Goal: Task Accomplishment & Management: Manage account settings

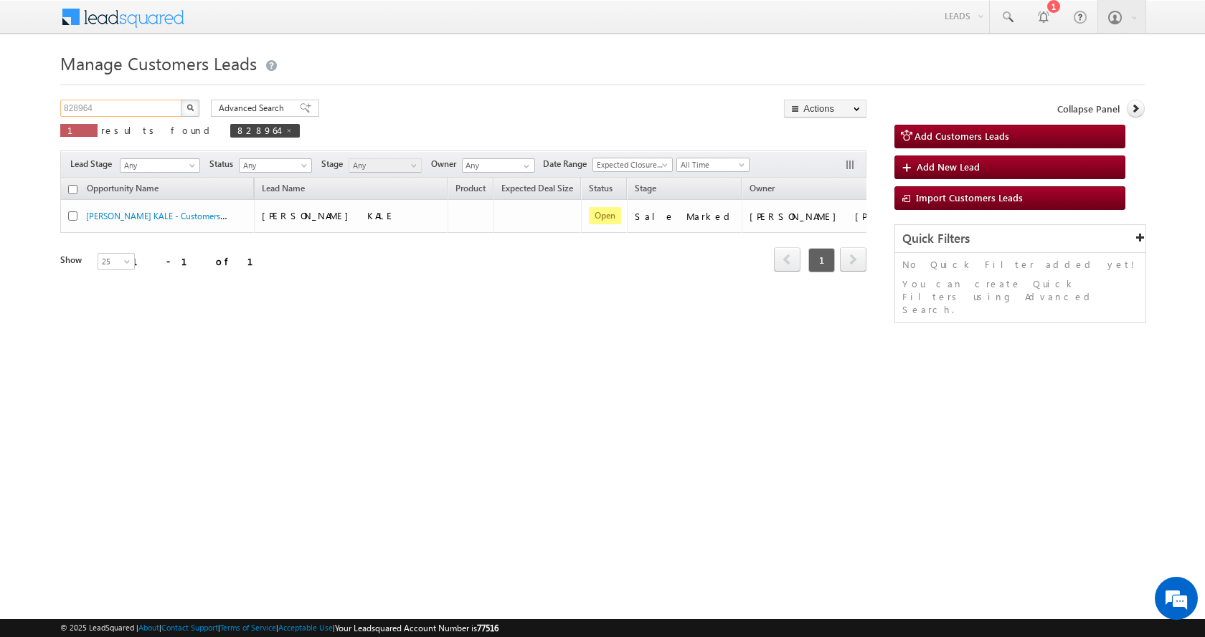
click at [79, 106] on input "828964" at bounding box center [121, 108] width 123 height 17
paste input "27"
type input "828927"
click at [181, 100] on button "button" at bounding box center [190, 108] width 19 height 17
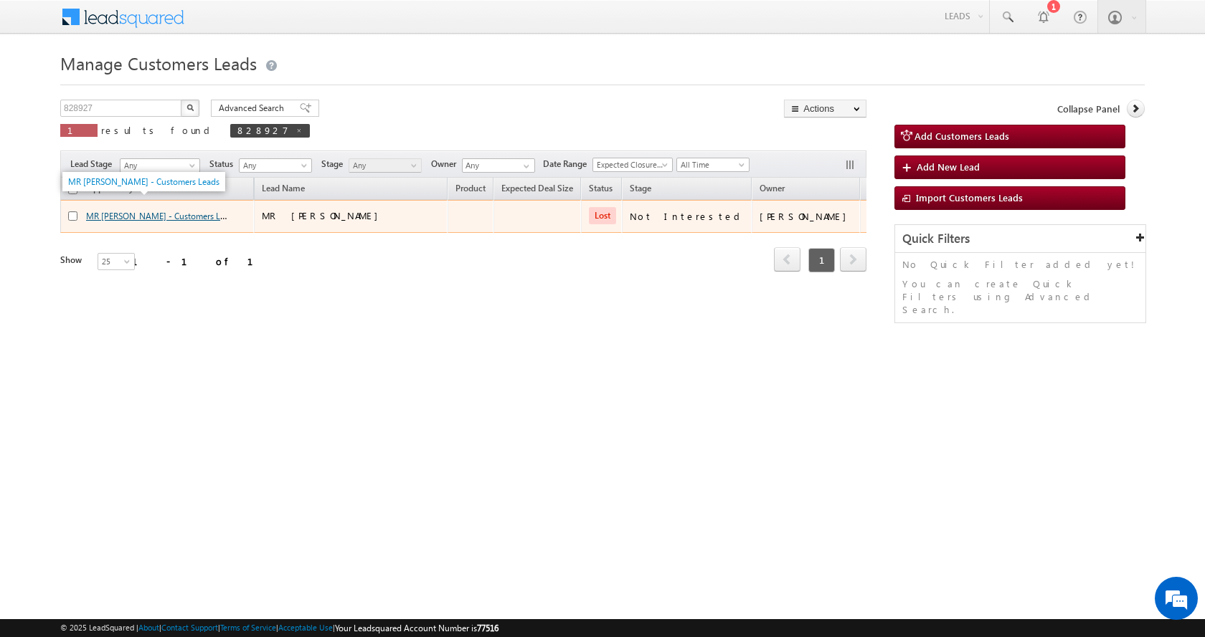
click at [148, 215] on link "MR [PERSON_NAME] - Customers Leads" at bounding box center [161, 215] width 151 height 12
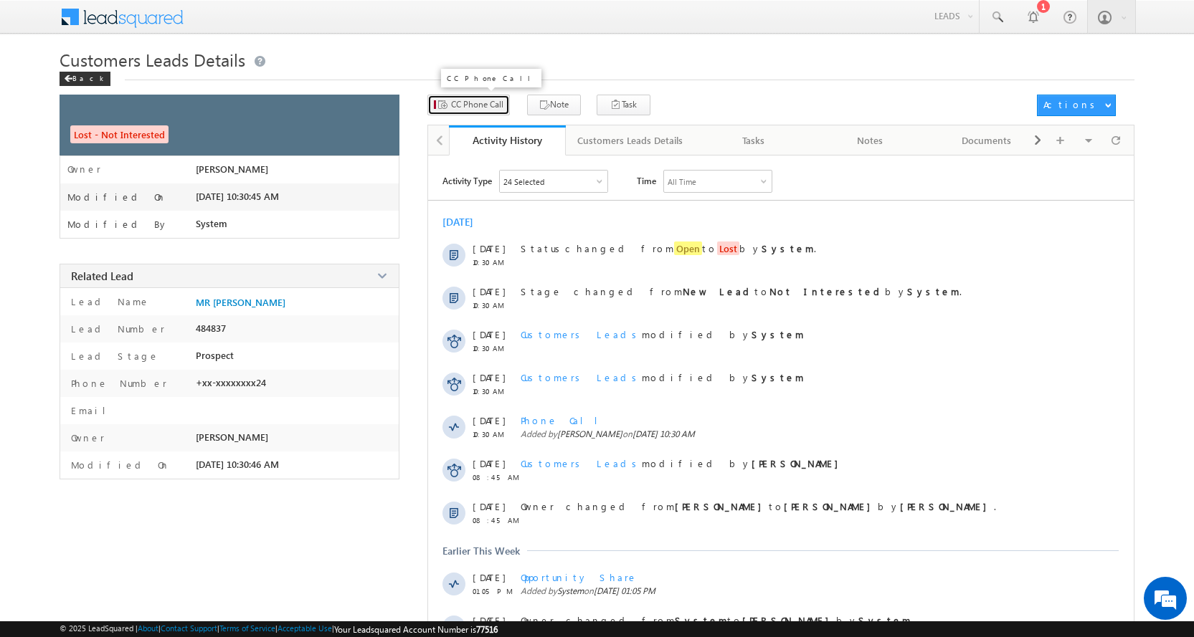
click at [477, 105] on span "CC Phone Call" at bounding box center [477, 104] width 52 height 13
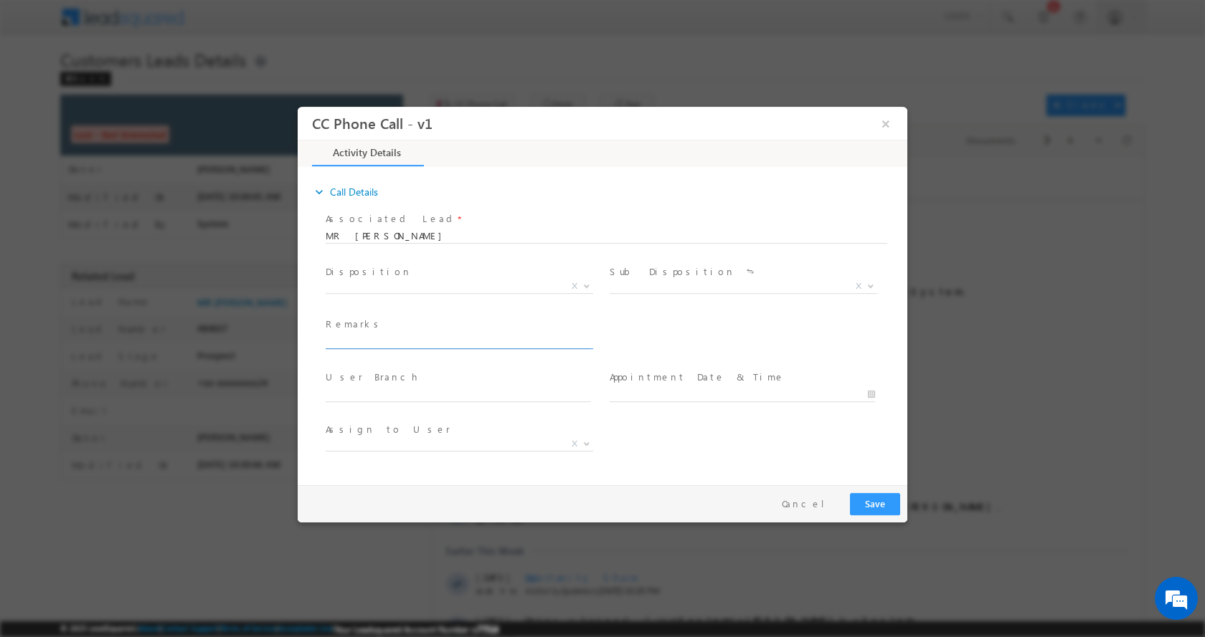
click at [374, 346] on input "text" at bounding box center [458, 341] width 265 height 14
type input "MR NANA RAMRAO INGALE-7038807524-P+C-AGE-35-REG-GRAM PANCHATYAT-LOAN-20-PV-40 L…"
select select "akshay.gulhane@sgrlimited.in"
type input "MR NANA RAMRAO INGALE-7038807524-P+C-AGE-35-REG-GRAM PANCHATYAT-LOAN-20-PV-40 L…"
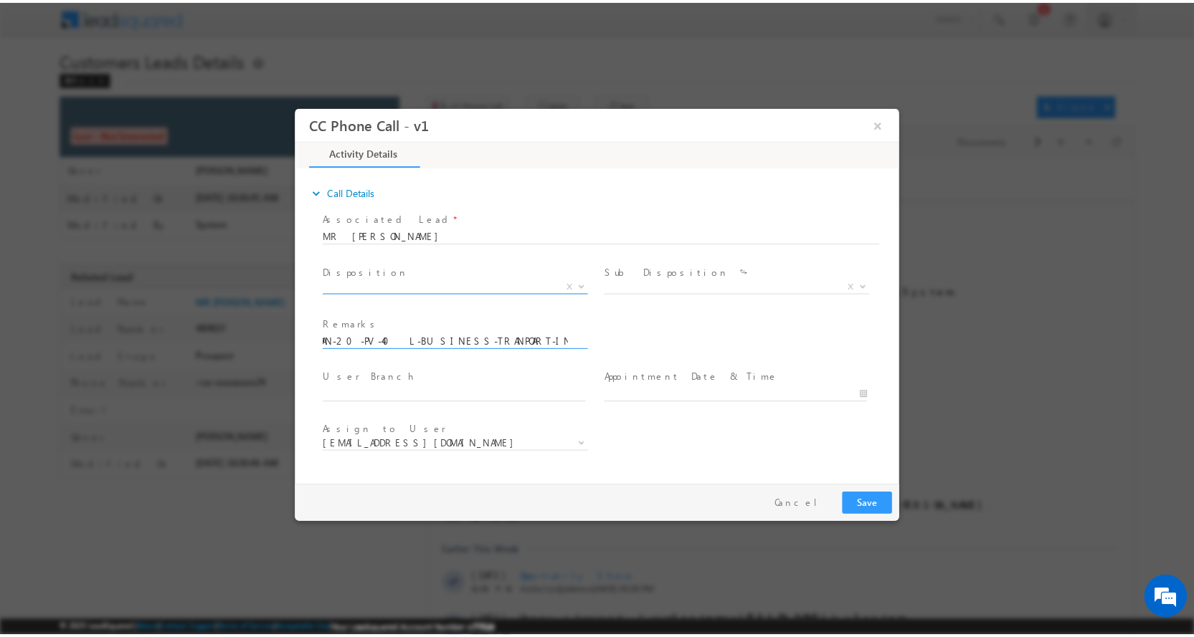
scroll to position [0, 0]
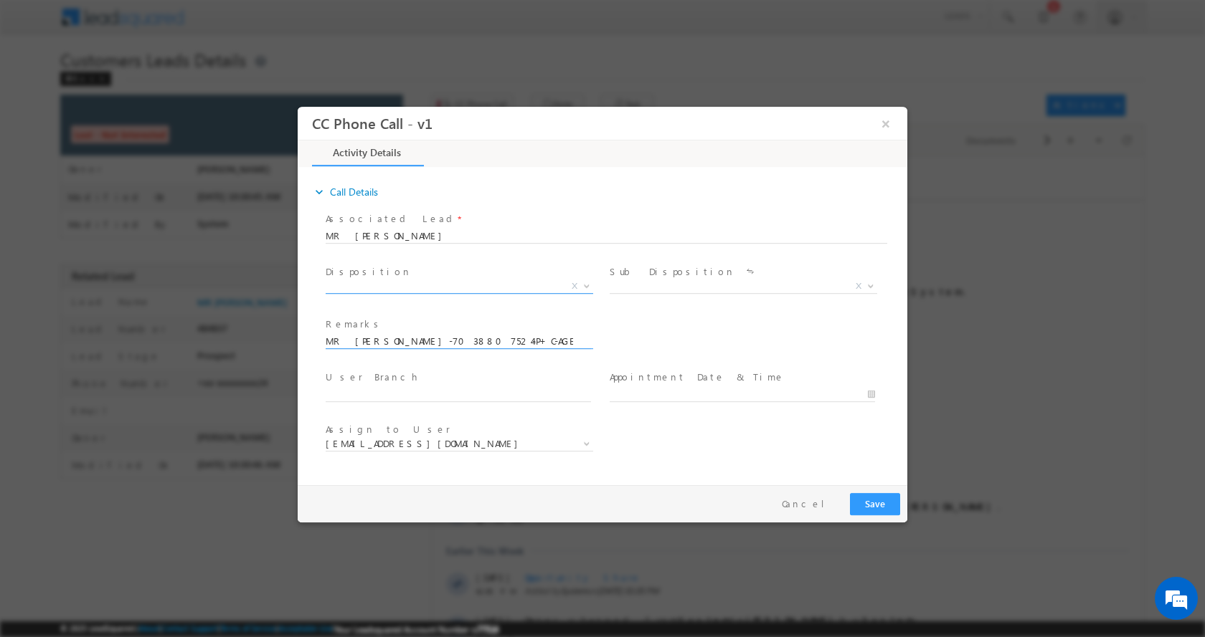
click at [583, 283] on b at bounding box center [586, 285] width 9 height 5
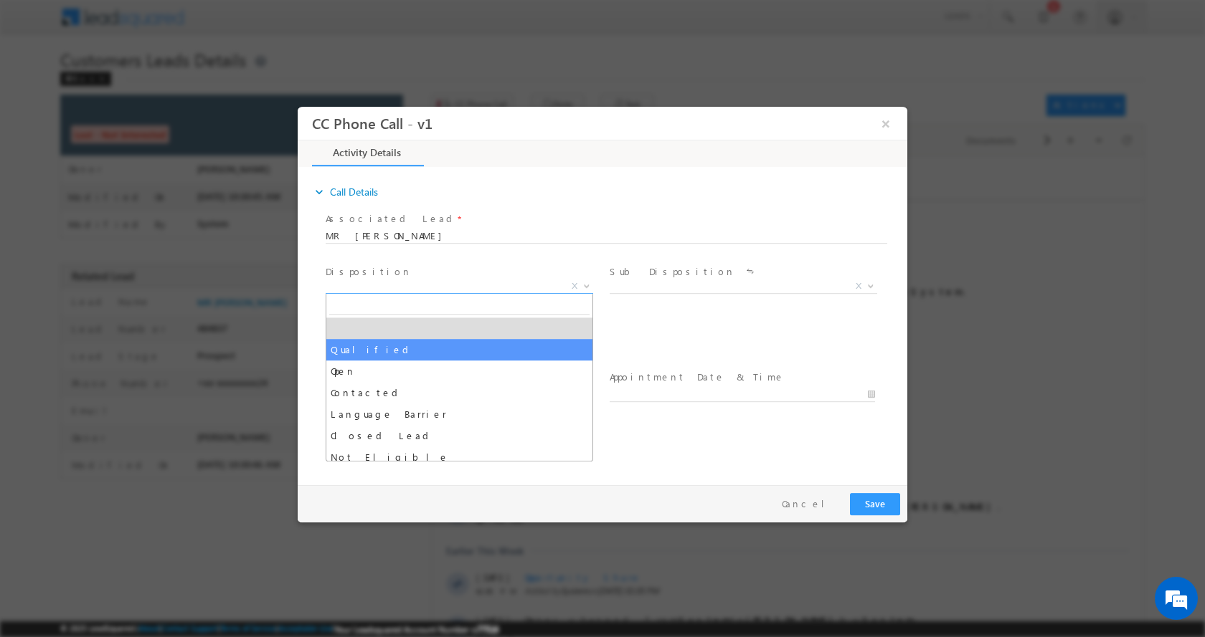
select select "Qualified"
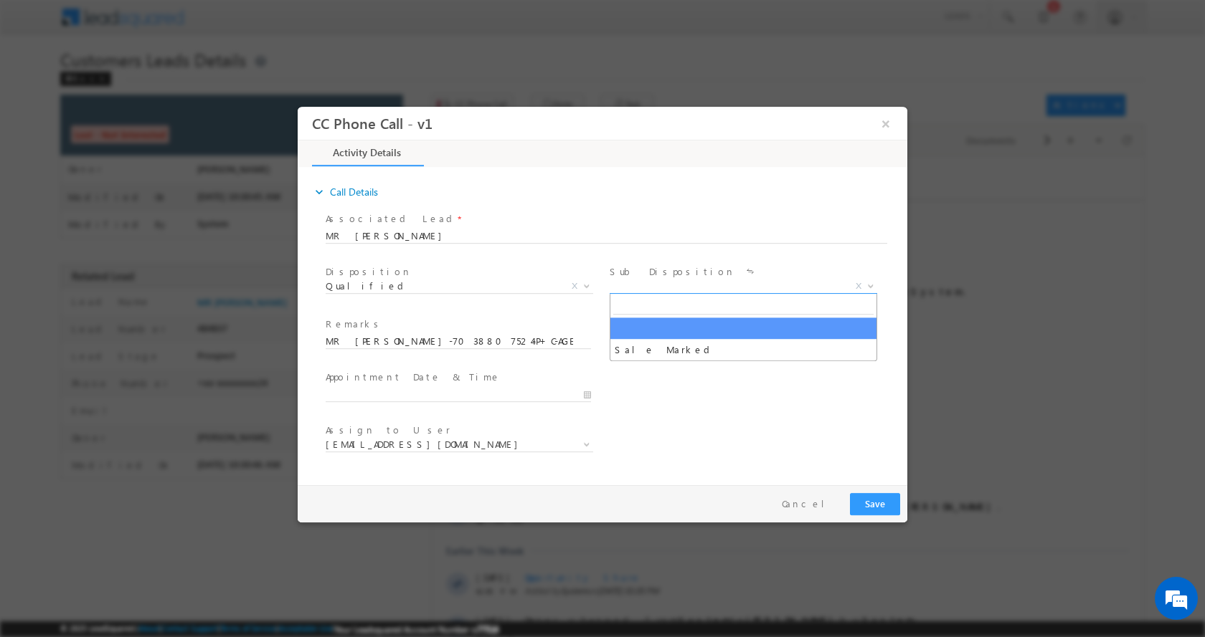
click at [868, 286] on b at bounding box center [870, 285] width 9 height 5
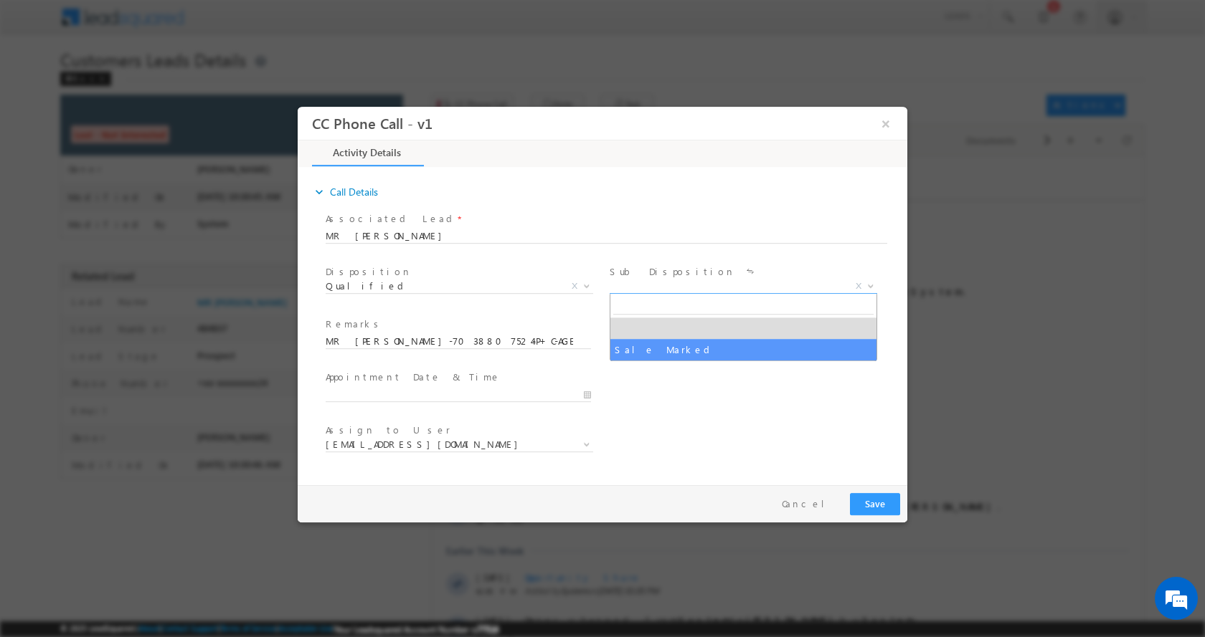
select select "Sale Marked"
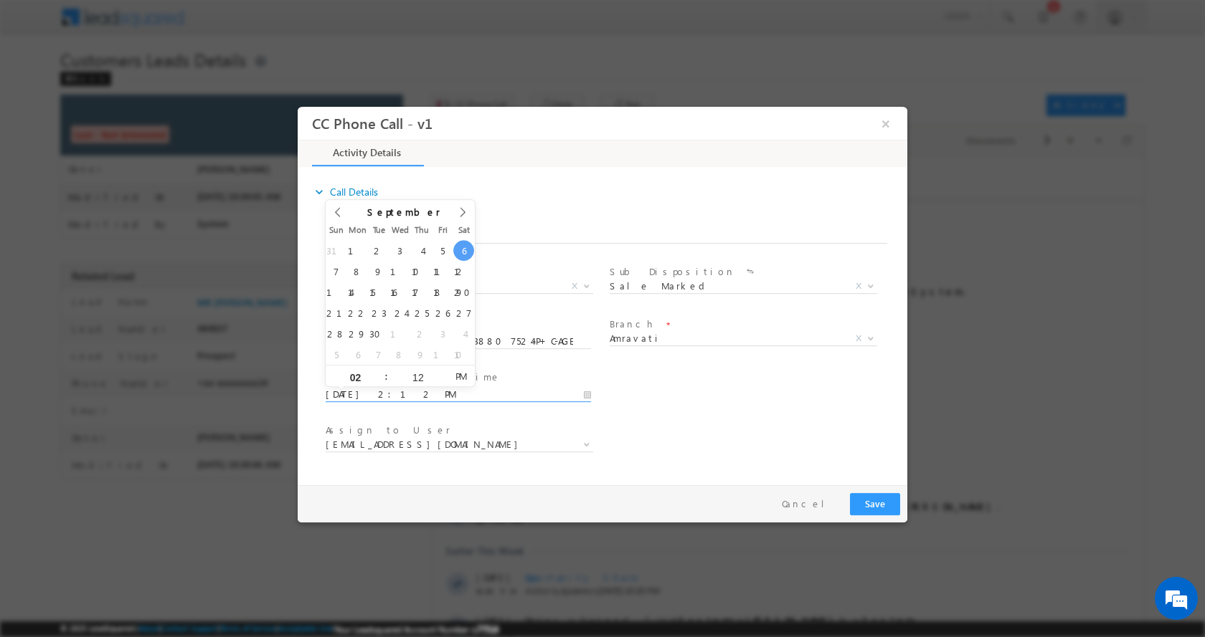
click at [587, 397] on input "09/06/2025 2:12 PM" at bounding box center [458, 394] width 265 height 14
click at [553, 429] on span "Assign to User *" at bounding box center [458, 430] width 265 height 16
click at [590, 391] on input "09/07/2025 2:12 PM" at bounding box center [458, 394] width 265 height 14
type input "09/07/2025 3:12 PM"
type input "03"
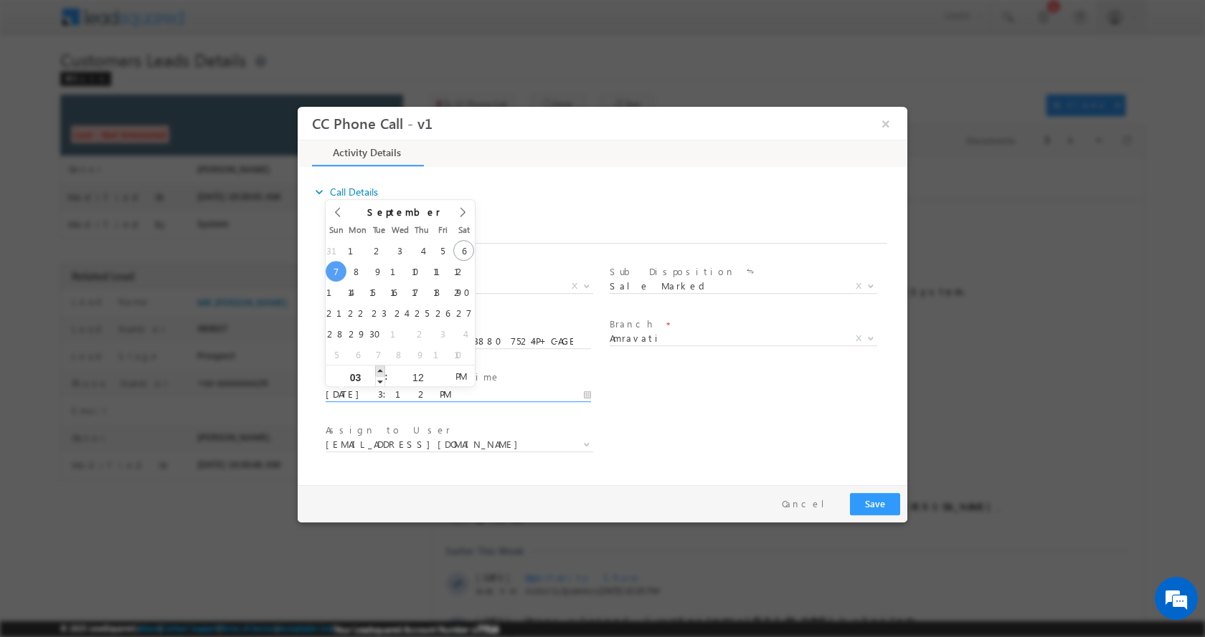
click at [379, 369] on span at bounding box center [380, 370] width 10 height 11
type input "09/07/2025 4:12 PM"
type input "04"
click at [379, 369] on span at bounding box center [380, 370] width 10 height 11
type input "09/07/2025 5:12 PM"
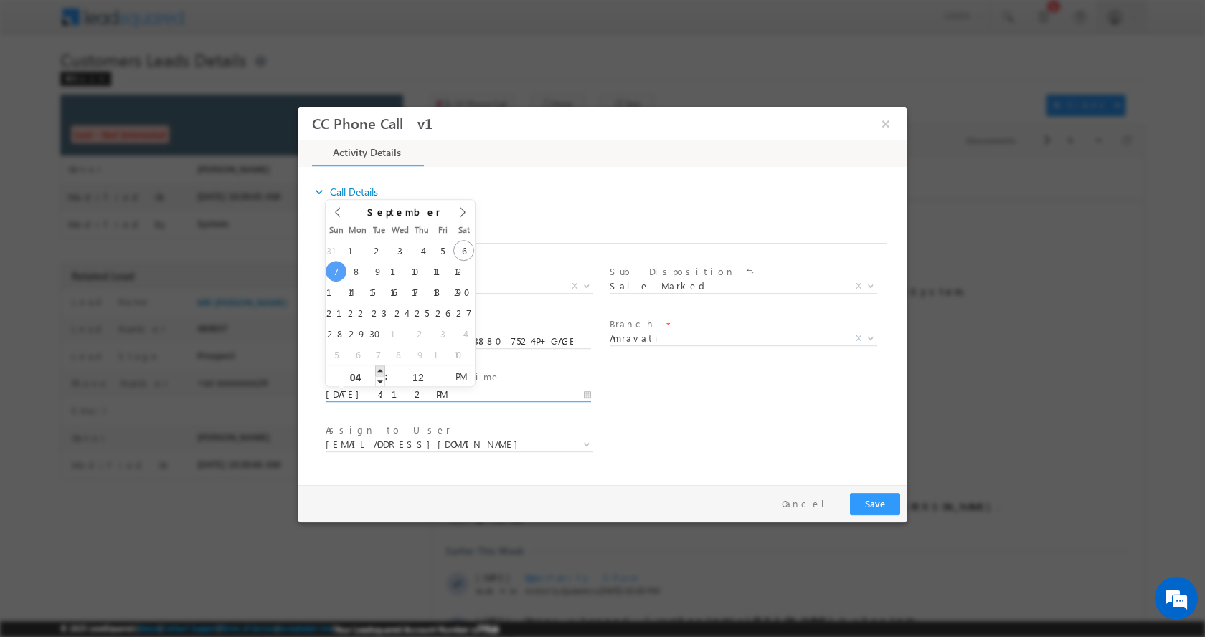
type input "05"
click at [379, 369] on span at bounding box center [380, 370] width 10 height 11
type input "09/07/2025 4:12 PM"
type input "04"
click at [380, 377] on span at bounding box center [380, 381] width 10 height 11
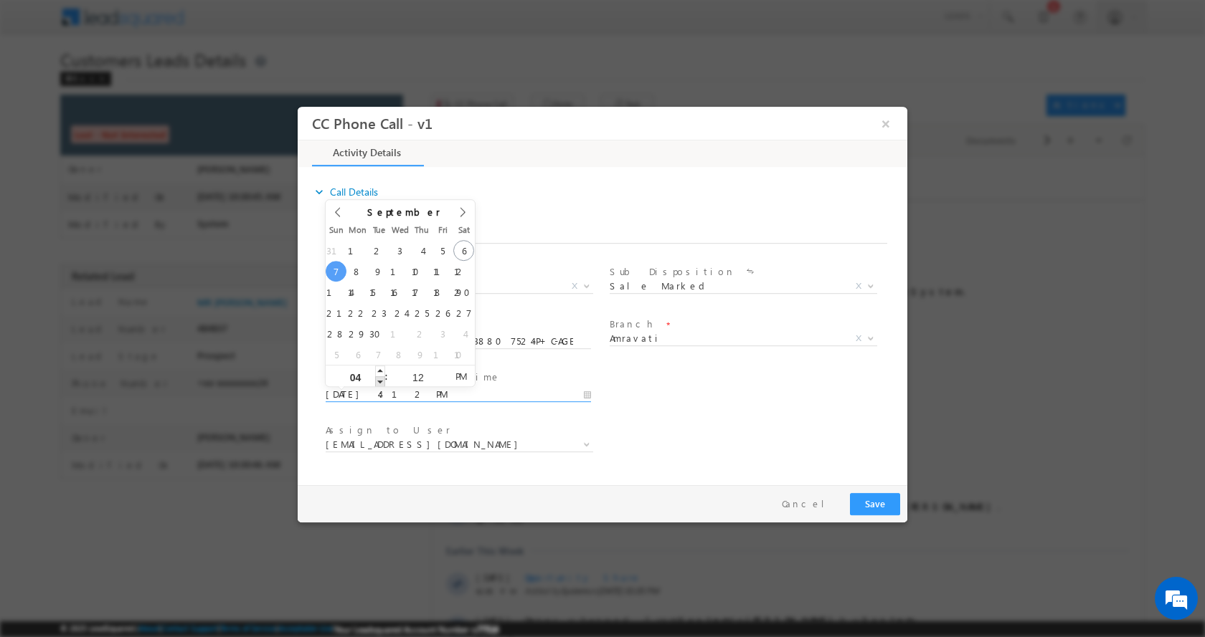
type input "09/07/2025 3:12 PM"
type input "03"
click at [380, 377] on span at bounding box center [380, 381] width 10 height 11
type input "09/07/2025 2:12 PM"
type input "02"
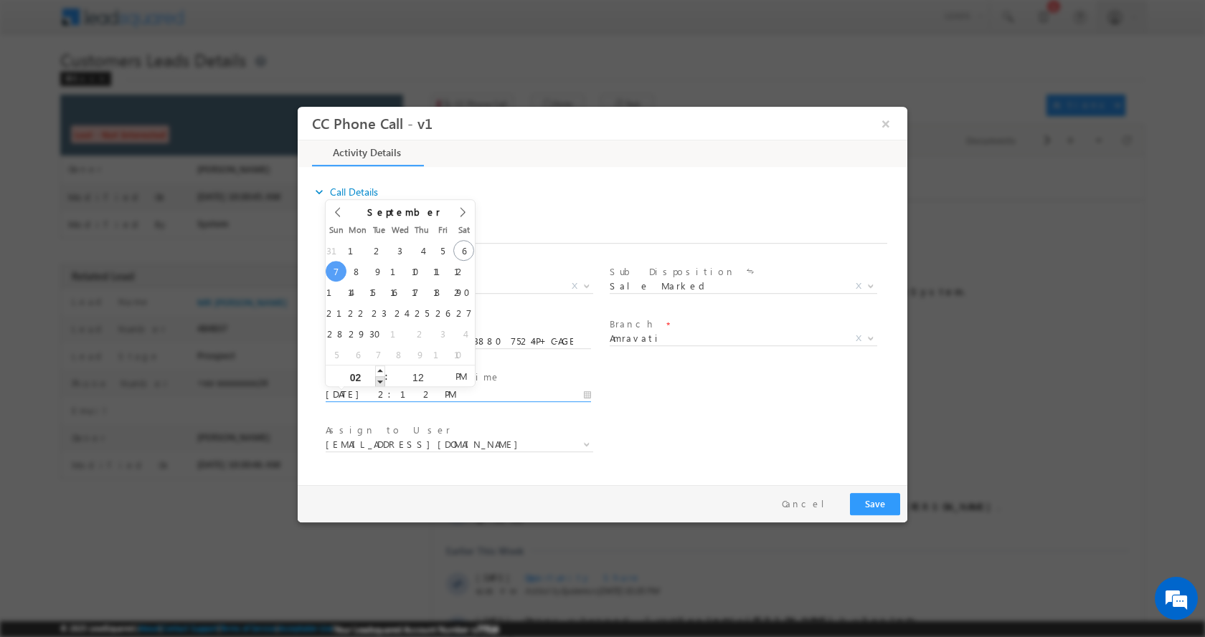
click at [380, 377] on span at bounding box center [380, 381] width 10 height 11
click at [865, 501] on button "Save" at bounding box center [875, 504] width 50 height 22
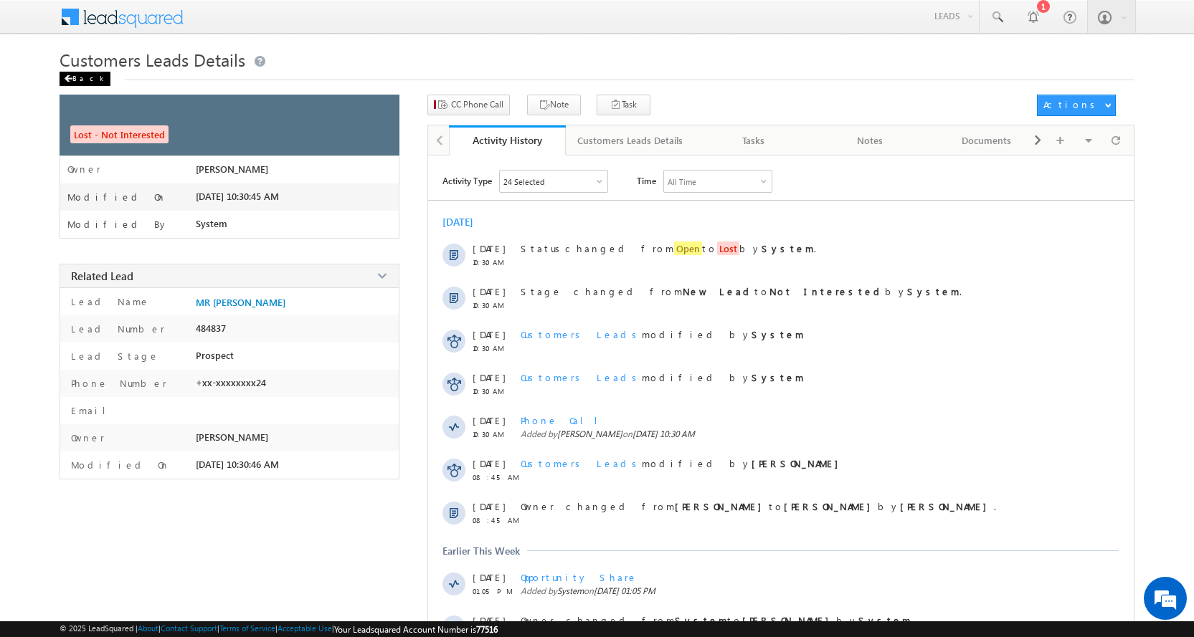
click at [73, 74] on div "Back" at bounding box center [85, 79] width 51 height 14
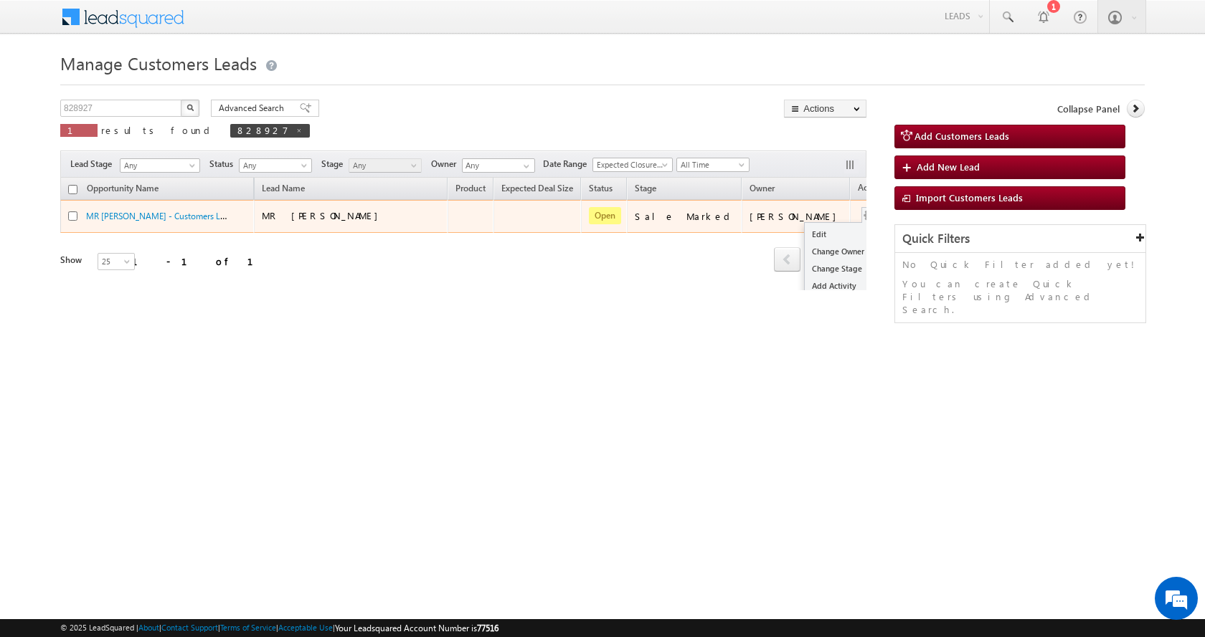
click at [862, 220] on button "button" at bounding box center [869, 216] width 14 height 14
click at [804, 233] on link "Edit" at bounding box center [840, 234] width 72 height 17
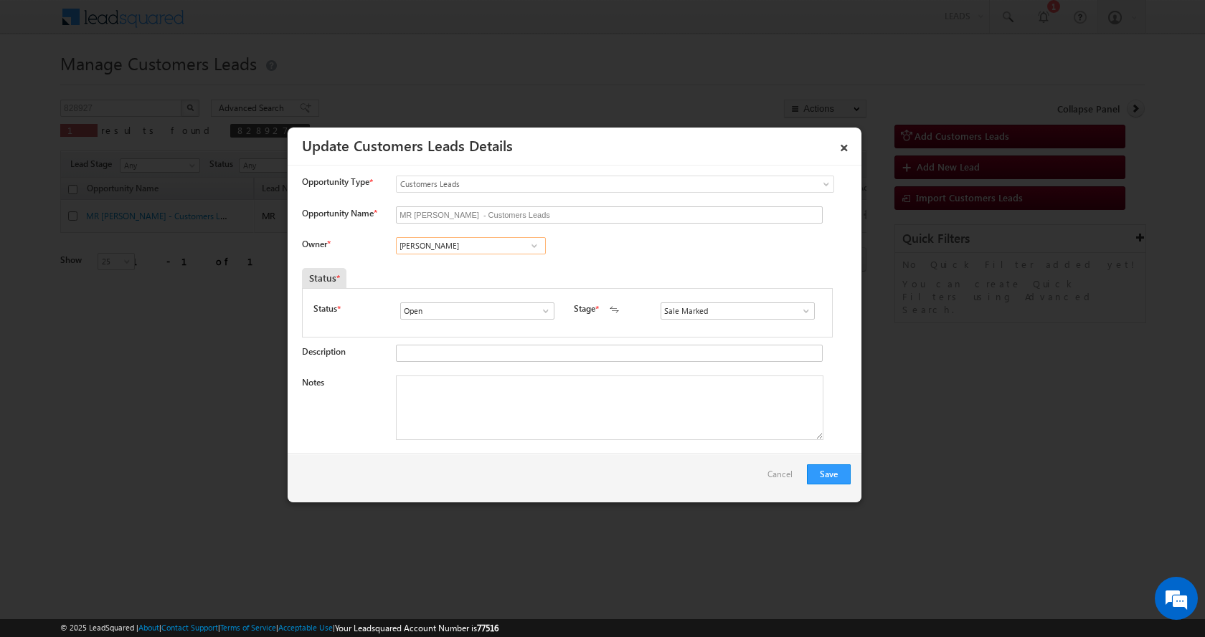
click at [434, 246] on input "Akshay Sanjayrao Gulhane" at bounding box center [471, 245] width 150 height 17
paste input "Vaibhav Shankar Dhank"
click at [471, 272] on span "vaibhav.dhanke@sgrlimited.in" at bounding box center [466, 273] width 129 height 11
type input "[PERSON_NAME]"
click at [479, 407] on textarea "Notes" at bounding box center [609, 408] width 427 height 65
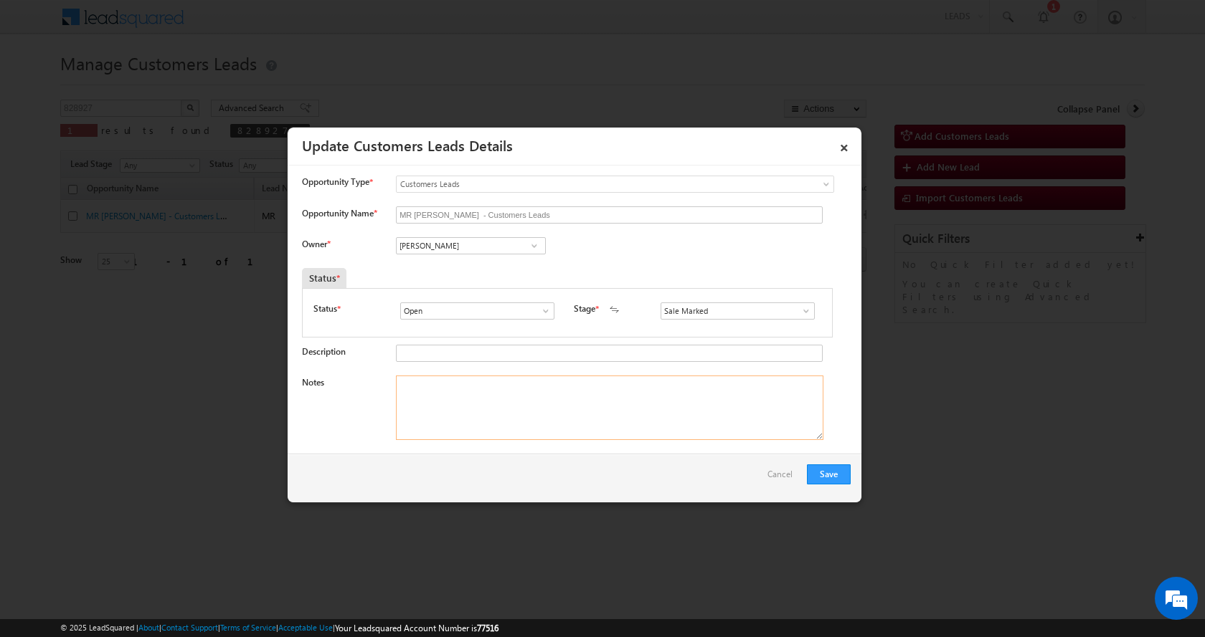
click at [446, 397] on textarea "Notes" at bounding box center [609, 408] width 427 height 65
paste textarea "MR NANA RAMRAO INGALE-7038807524-P+C-AGE-35-REG-GRAM PANCHATYAT-LOAN-20-PV-40 L…"
type textarea "MR NANA RAMRAO INGALE-7038807524-P+C-AGE-35-REG-GRAM PANCHATYAT-LOAN-20-PV-40 L…"
click at [817, 475] on button "Save" at bounding box center [829, 475] width 44 height 20
